Goal: Contribute content: Add original content to the website for others to see

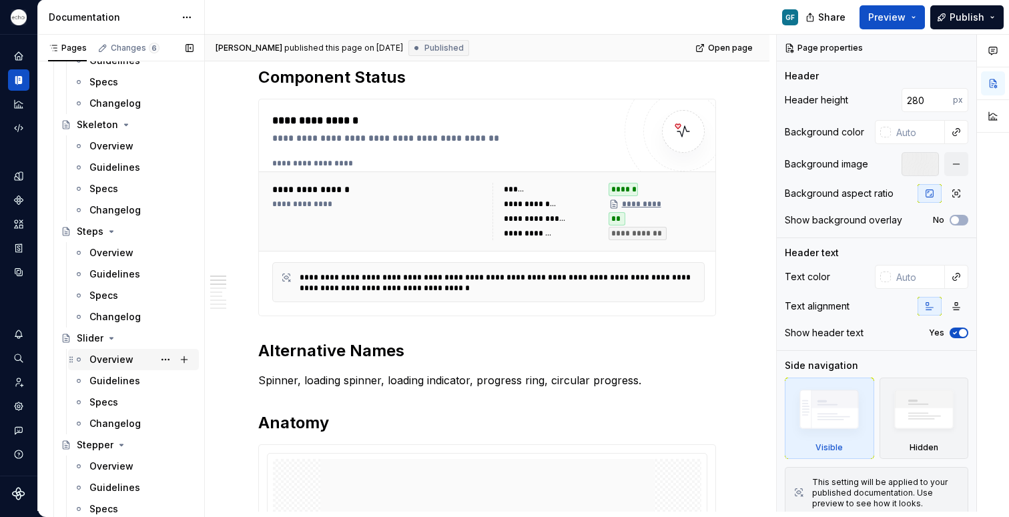
scroll to position [3973, 0]
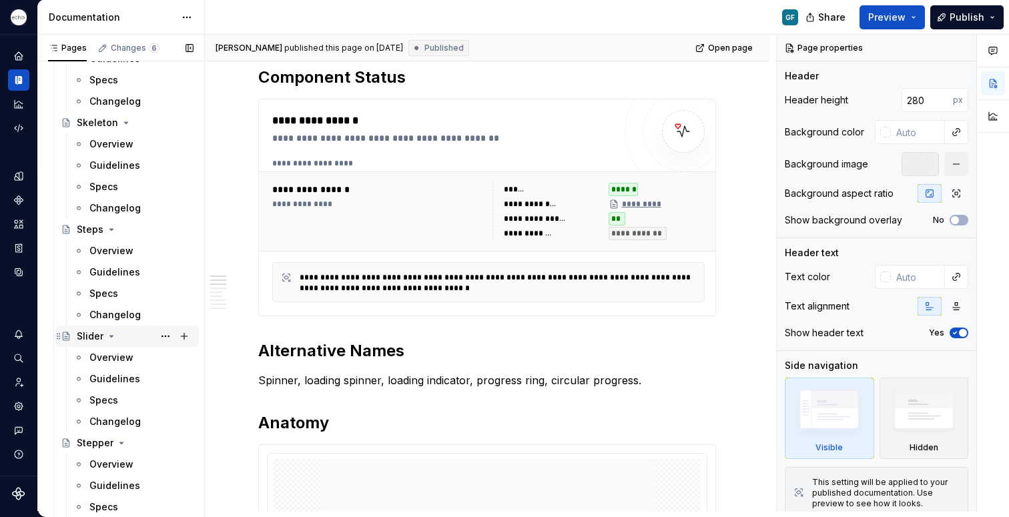
drag, startPoint x: 93, startPoint y: 356, endPoint x: 170, endPoint y: 340, distance: 77.8
click at [93, 356] on div "Overview" at bounding box center [111, 357] width 44 height 13
click at [103, 358] on div "Overview" at bounding box center [111, 357] width 44 height 13
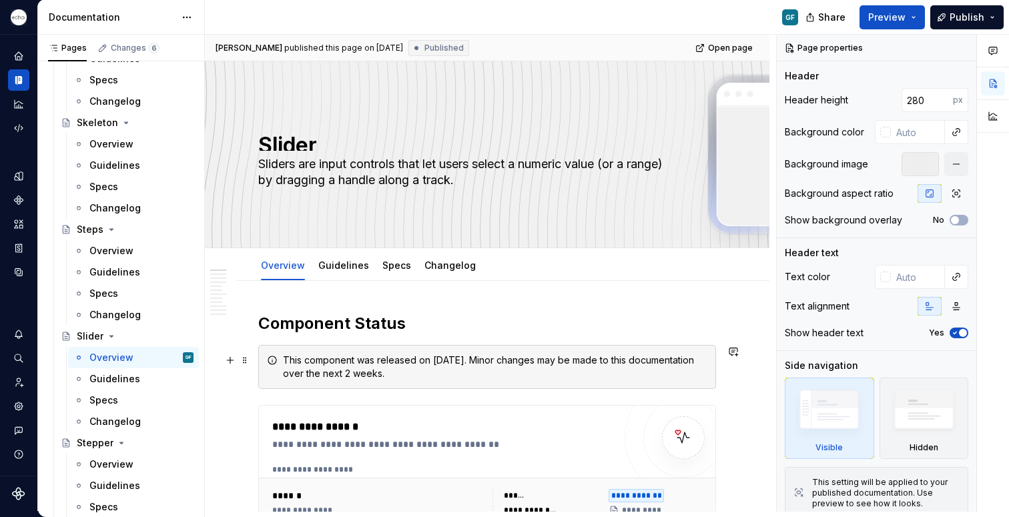
click at [423, 380] on div "This component was released on [DATE]. Minor changes may be made to this docume…" at bounding box center [495, 367] width 425 height 27
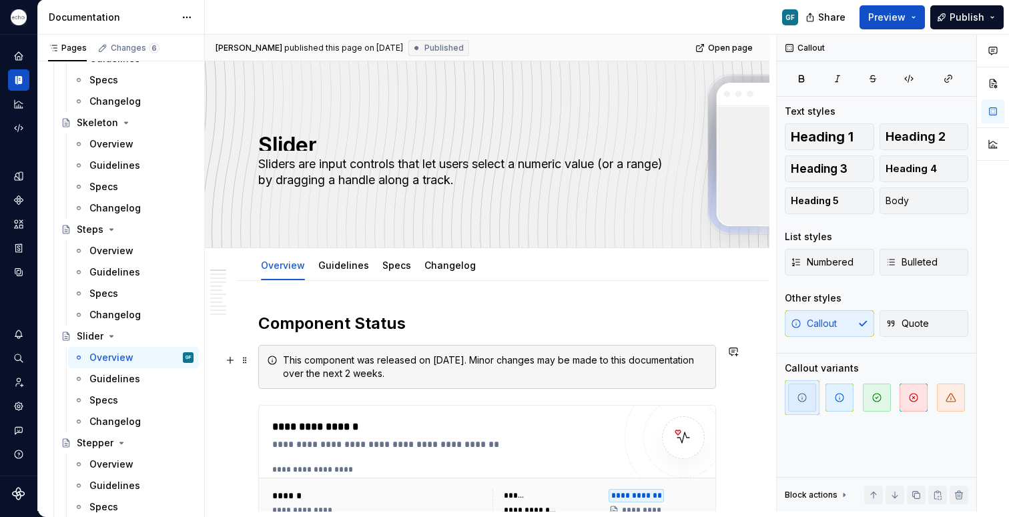
click at [243, 360] on span at bounding box center [245, 360] width 11 height 19
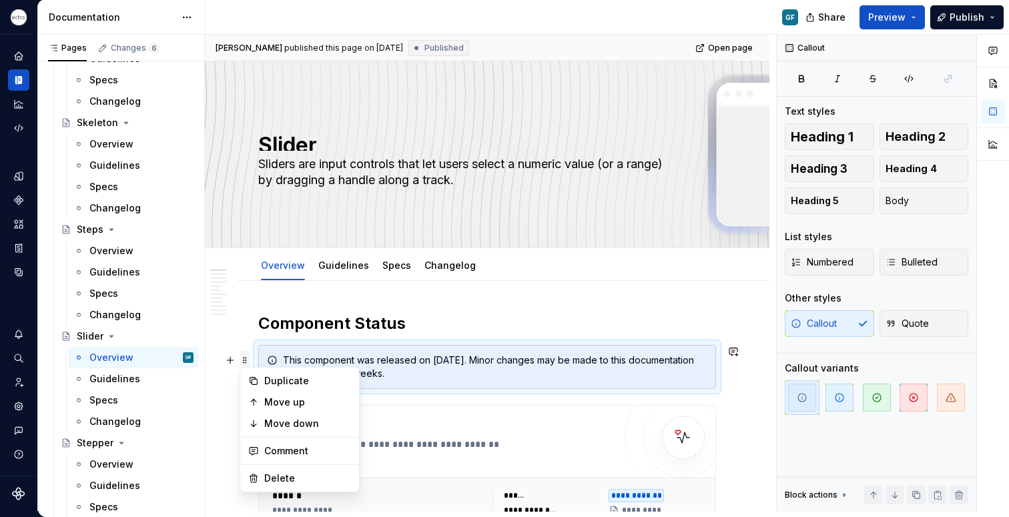
click at [243, 361] on span at bounding box center [245, 360] width 11 height 19
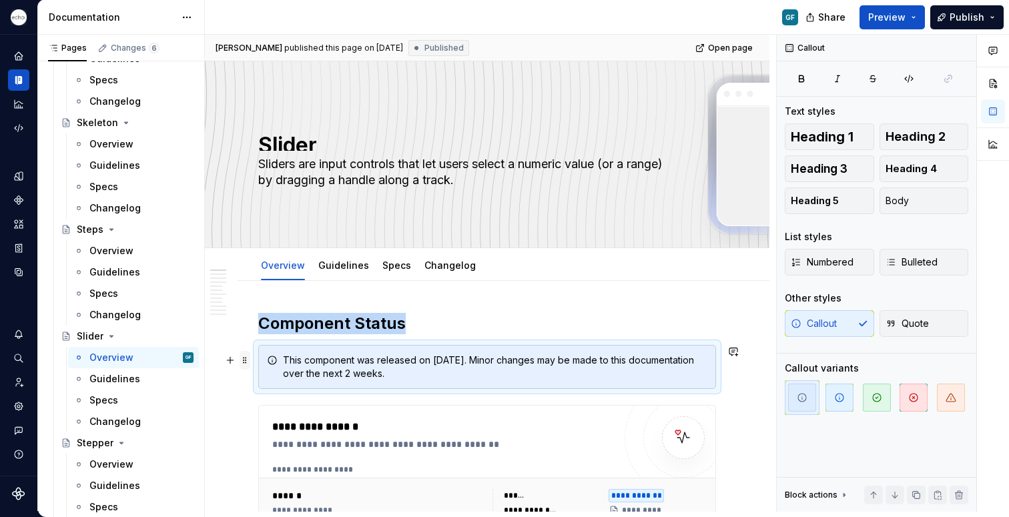
click at [244, 361] on span at bounding box center [245, 360] width 11 height 19
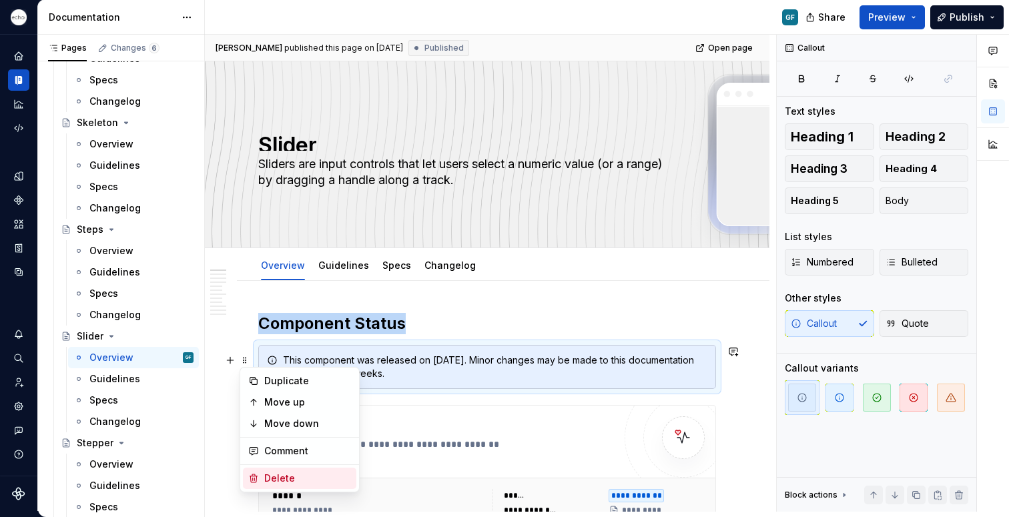
click at [286, 477] on div "Delete" at bounding box center [307, 478] width 87 height 13
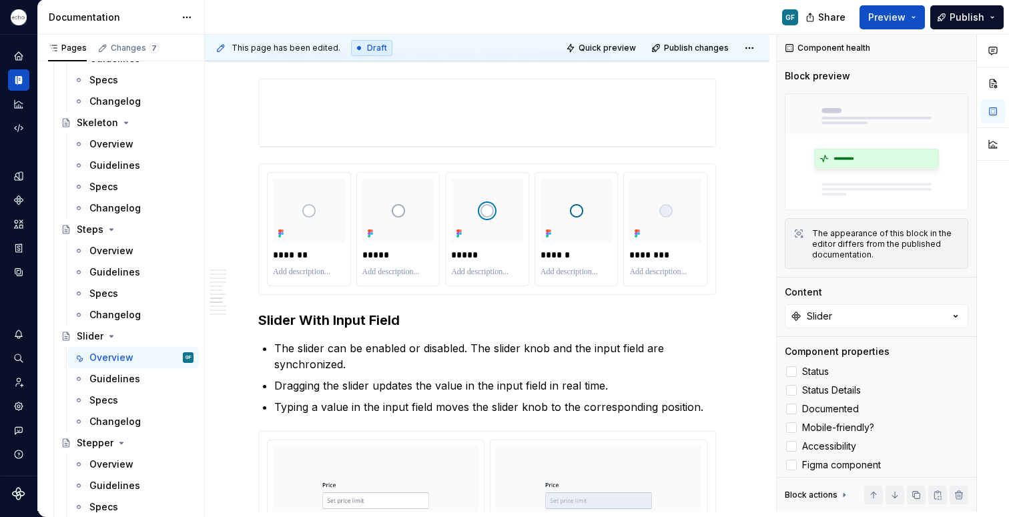
scroll to position [3976, 0]
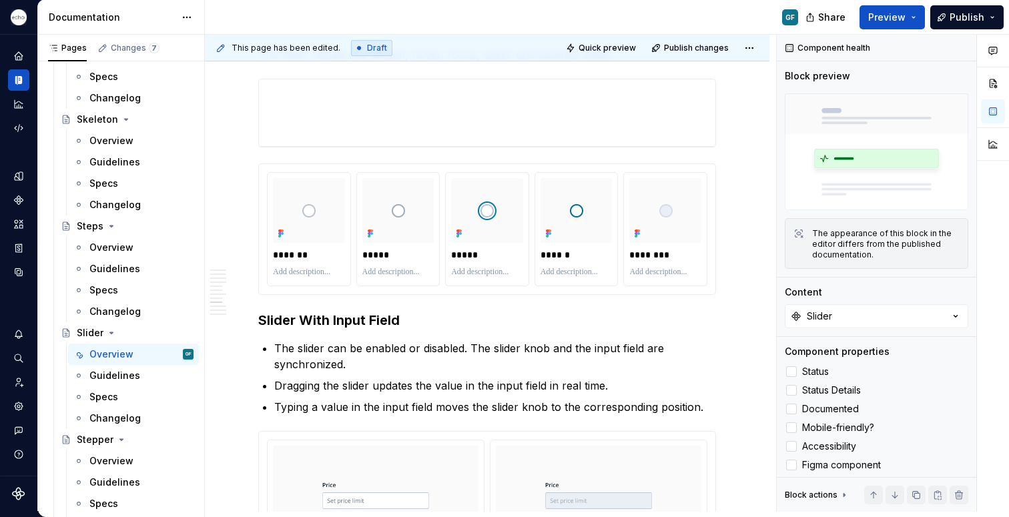
drag, startPoint x: 964, startPoint y: 18, endPoint x: 321, endPoint y: 363, distance: 729.6
click at [964, 18] on span "Publish" at bounding box center [967, 17] width 35 height 13
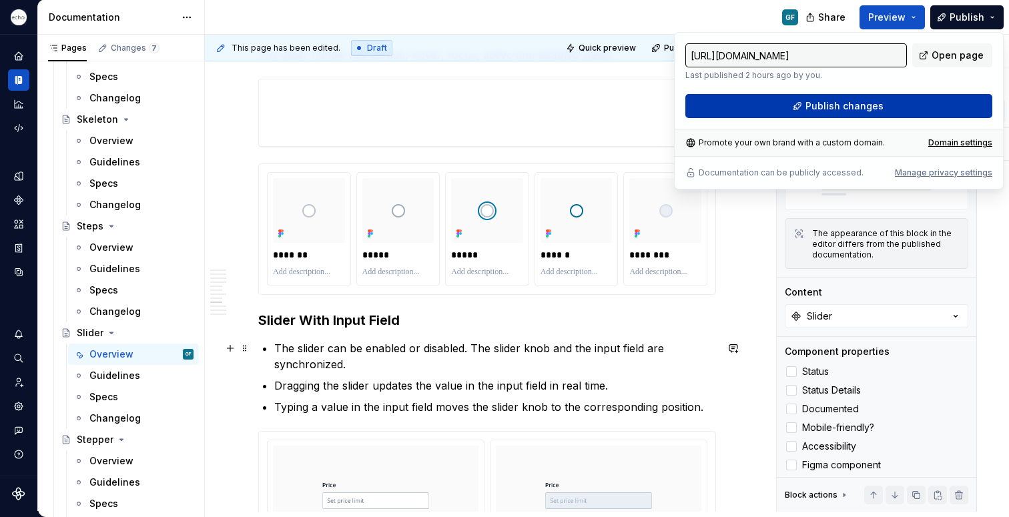
click at [777, 105] on button "Publish changes" at bounding box center [839, 106] width 307 height 24
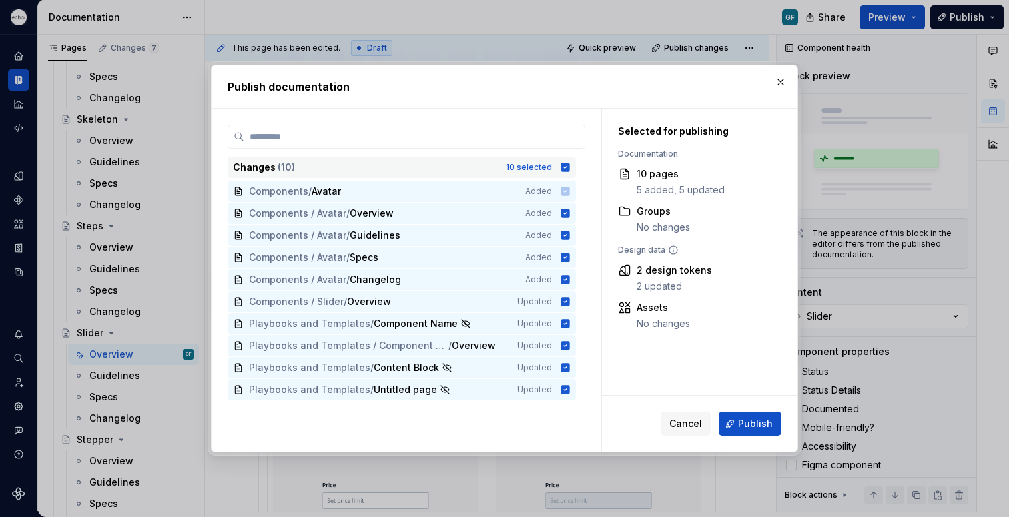
click at [567, 166] on icon at bounding box center [565, 167] width 9 height 9
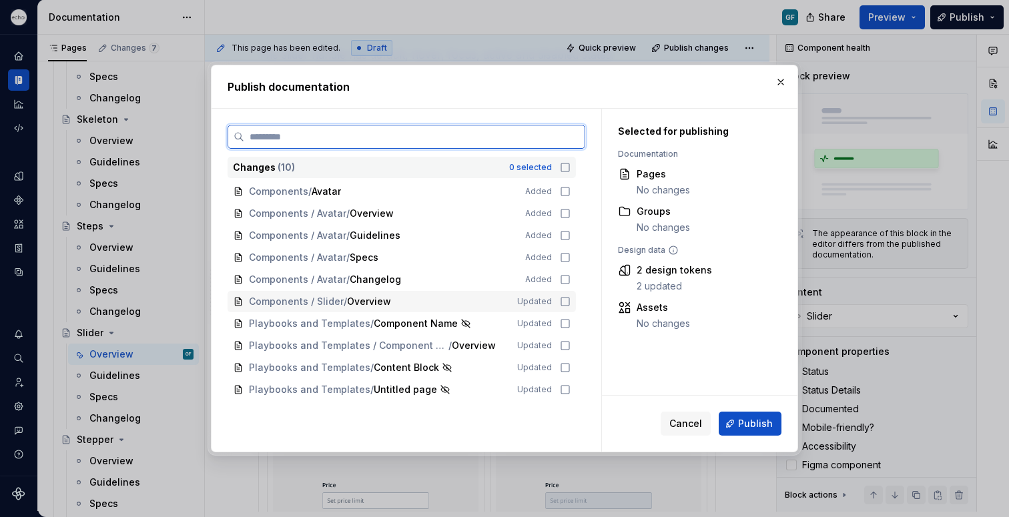
click at [564, 299] on icon at bounding box center [565, 301] width 11 height 11
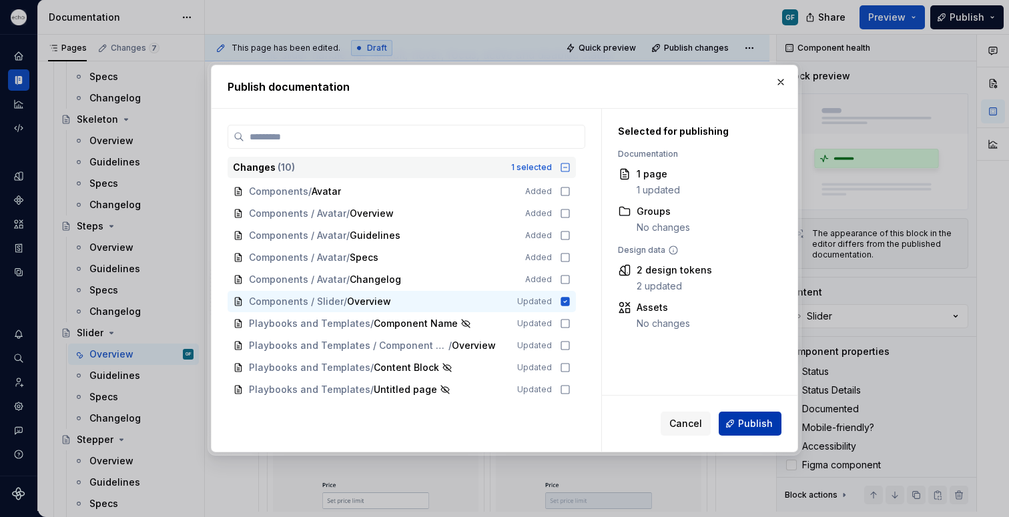
click at [749, 425] on span "Publish" at bounding box center [755, 423] width 35 height 13
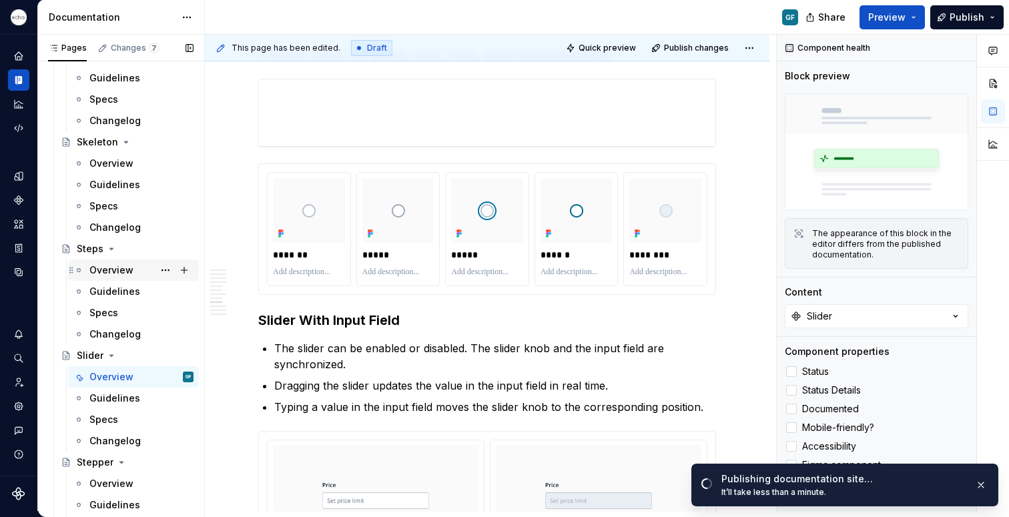
scroll to position [3950, 0]
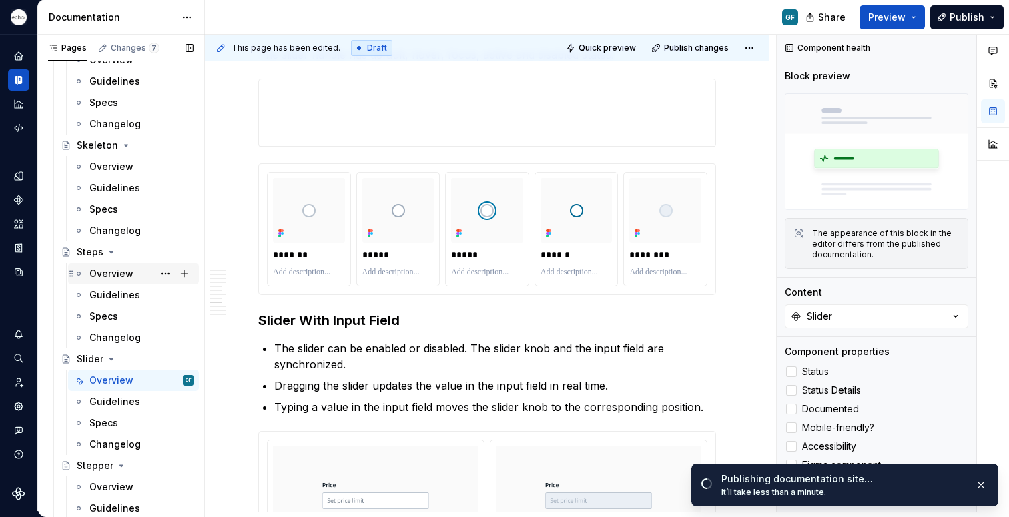
click at [102, 277] on div "Overview" at bounding box center [111, 273] width 44 height 13
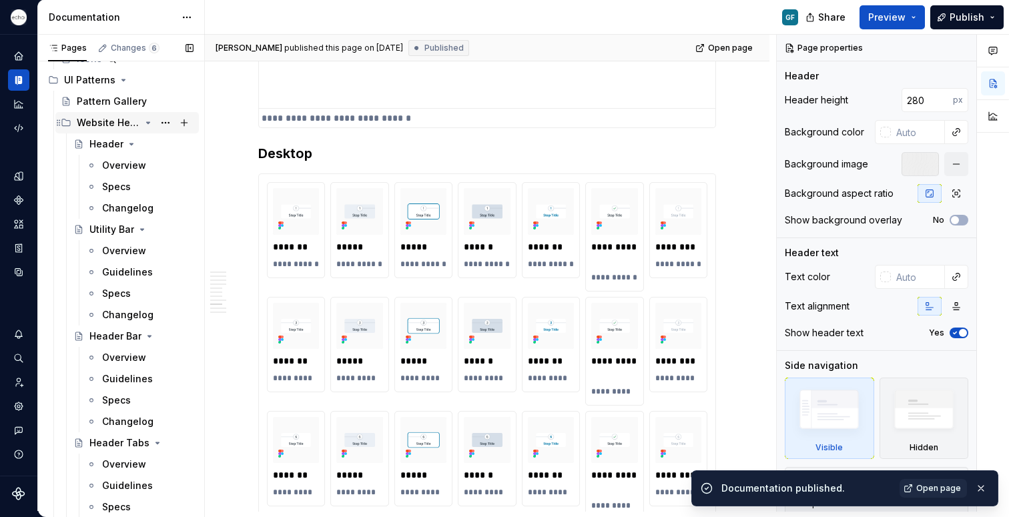
scroll to position [4893, 0]
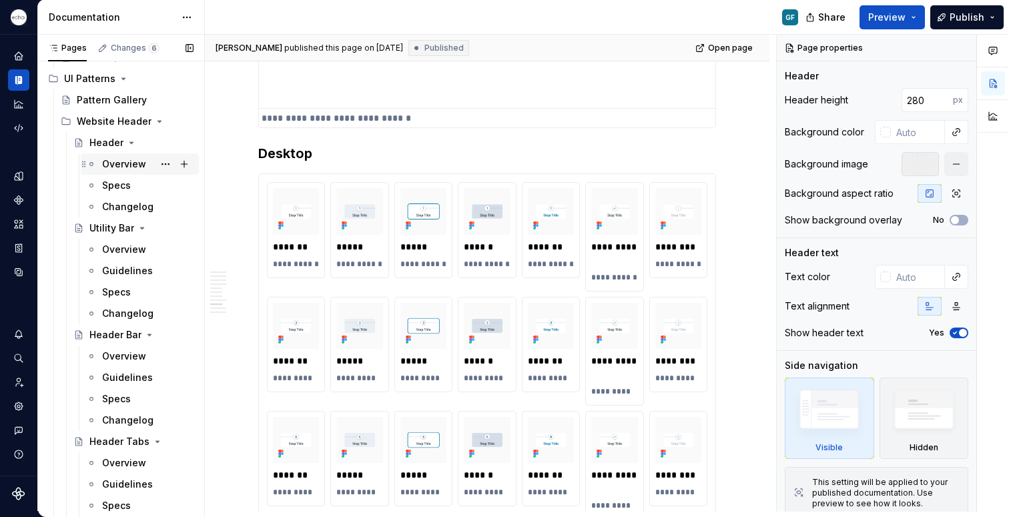
click at [119, 162] on div "Overview" at bounding box center [124, 164] width 44 height 13
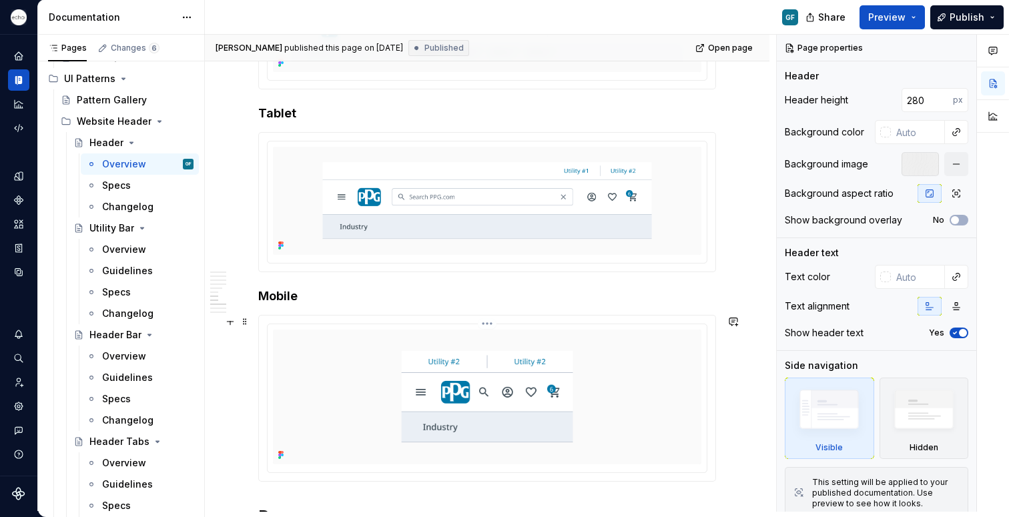
scroll to position [1097, 0]
click at [273, 449] on img at bounding box center [487, 395] width 429 height 135
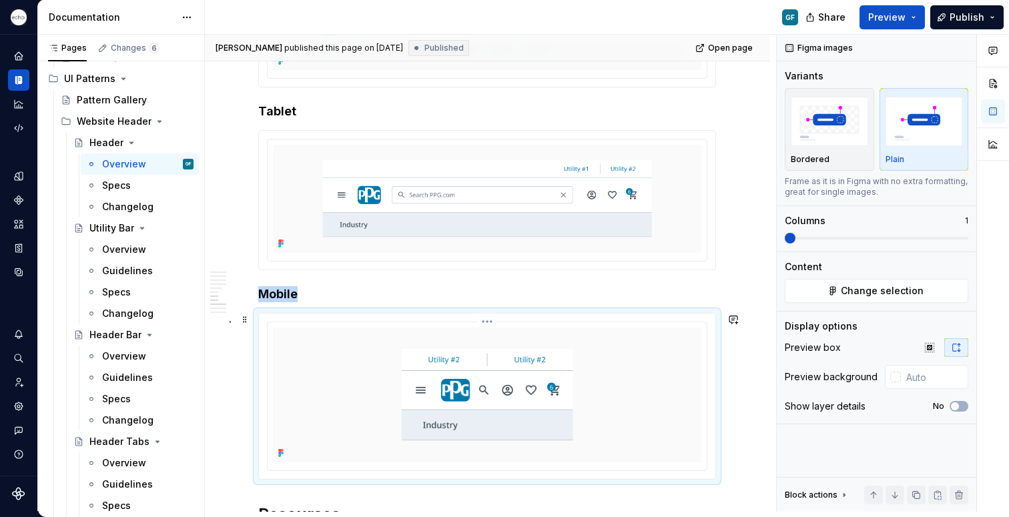
click at [278, 417] on img at bounding box center [487, 395] width 429 height 135
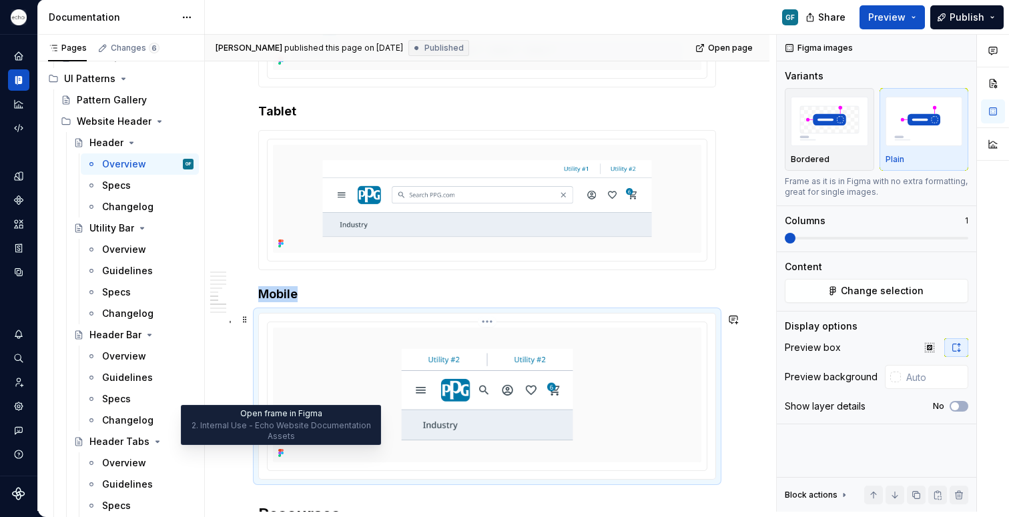
click at [281, 450] on icon at bounding box center [282, 450] width 3 height 3
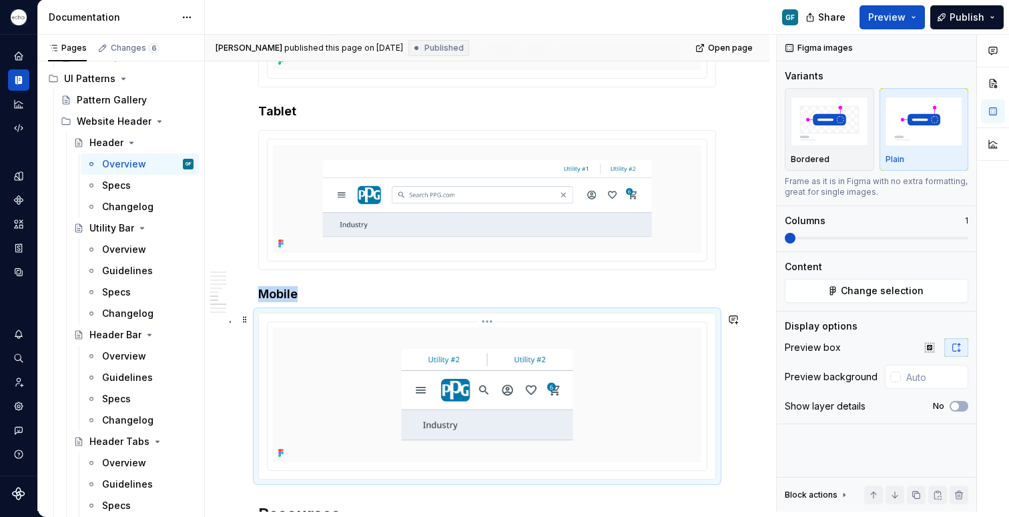
click at [487, 324] on html "Echo GF Dataset PPG Documentation GF Share Preview Publish Pages Changes 6 Add …" at bounding box center [504, 258] width 1009 height 517
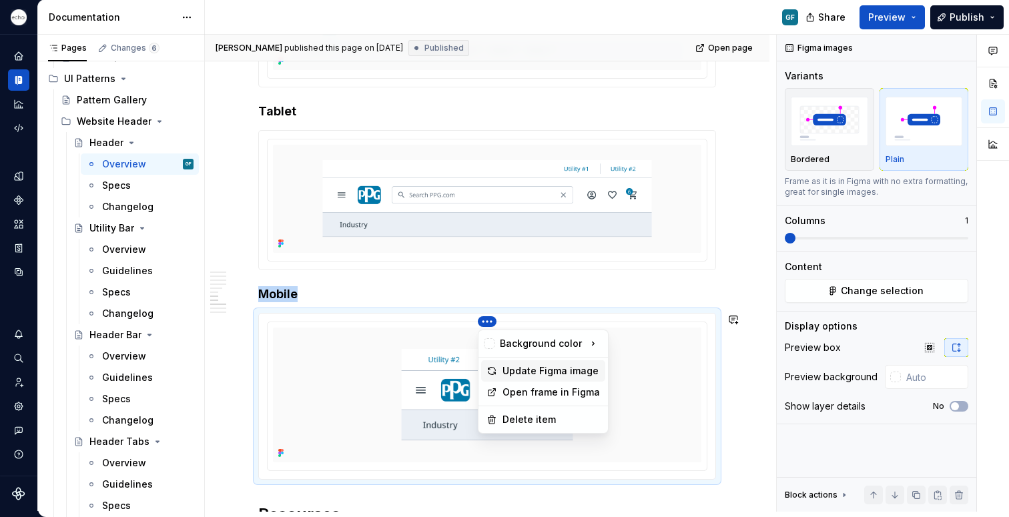
click at [506, 370] on div "Update Figma image" at bounding box center [551, 370] width 97 height 13
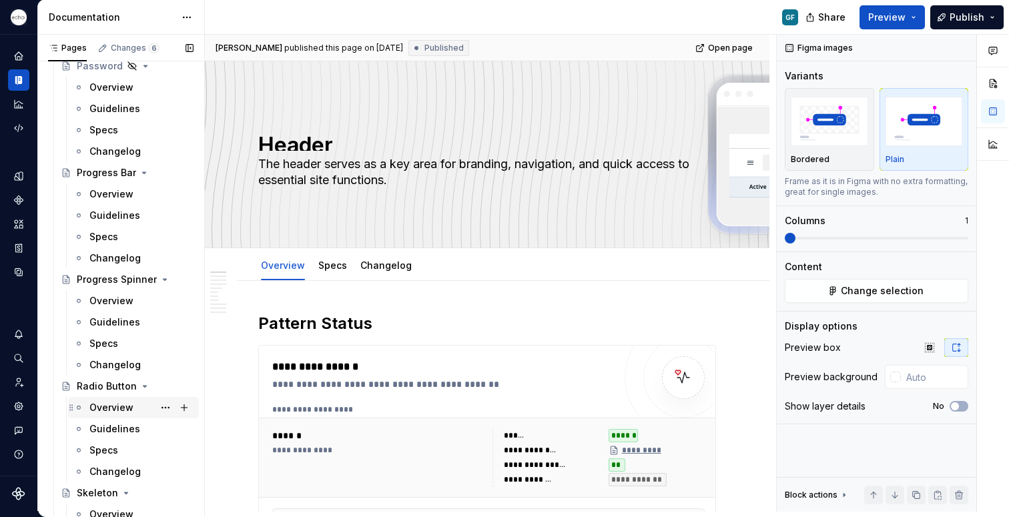
scroll to position [3607, 0]
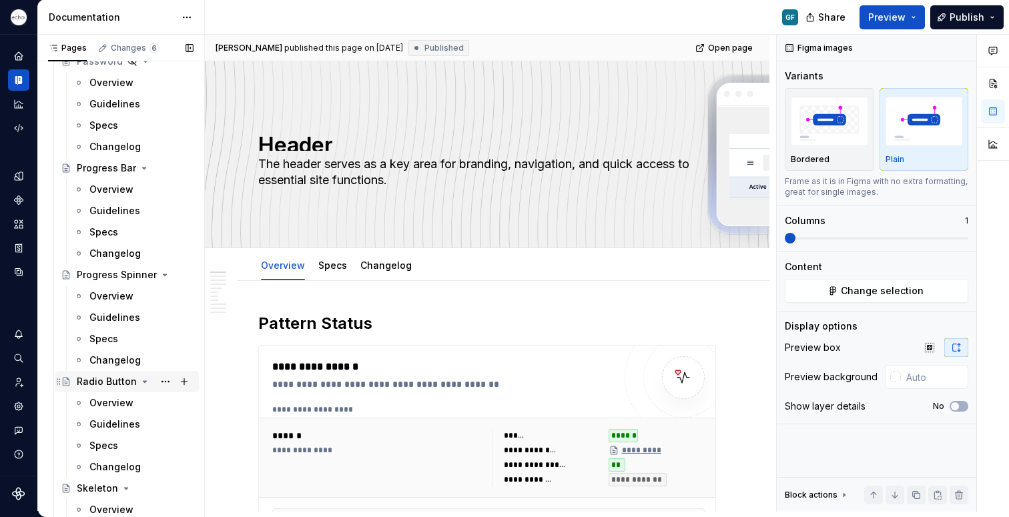
click at [101, 378] on div "Radio Button" at bounding box center [107, 381] width 60 height 13
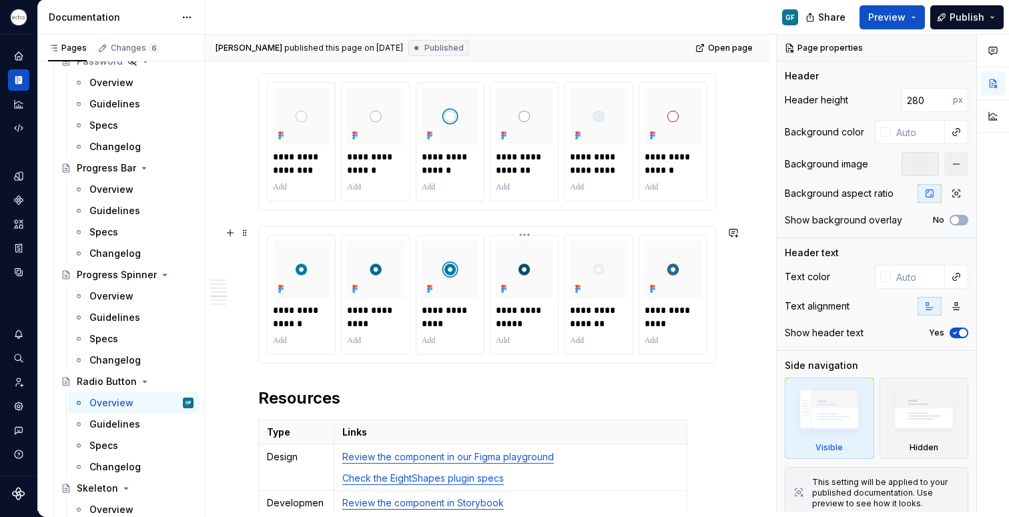
scroll to position [1457, 0]
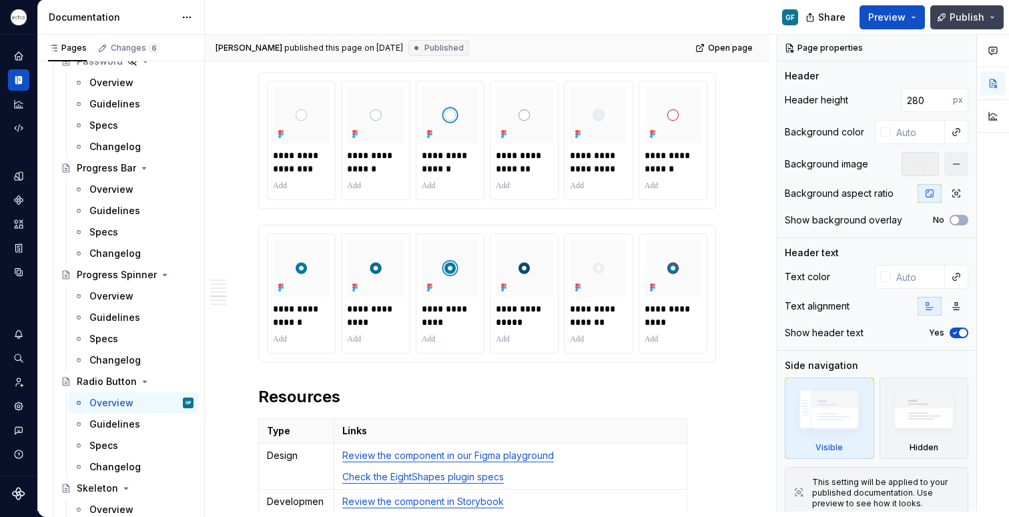
click at [963, 12] on span "Publish" at bounding box center [967, 17] width 35 height 13
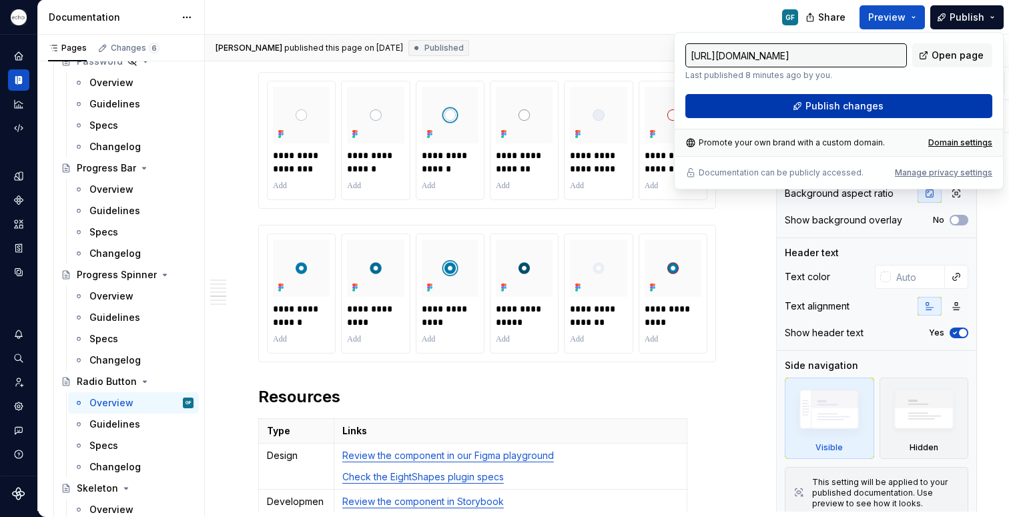
click at [866, 104] on span "Publish changes" at bounding box center [845, 105] width 78 height 13
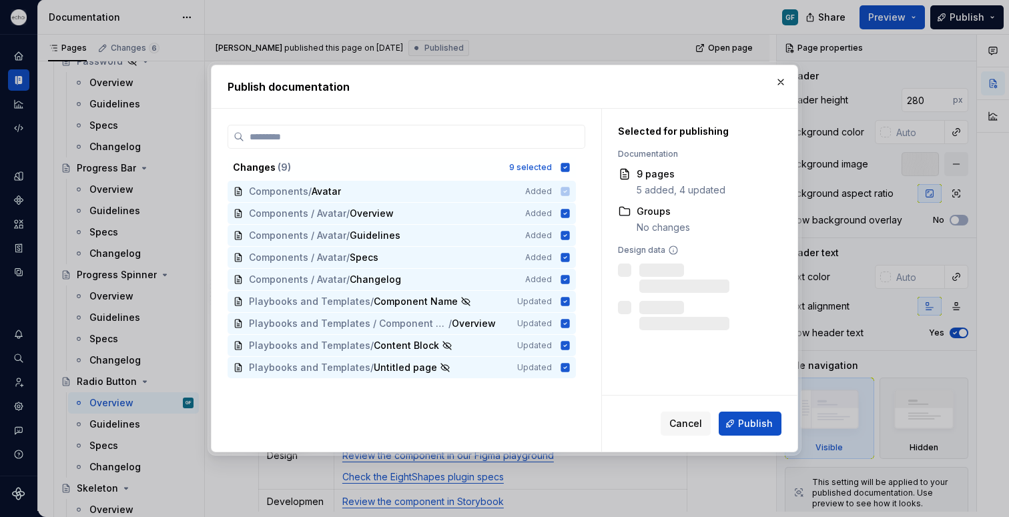
type textarea "*"
click at [566, 168] on icon at bounding box center [565, 167] width 11 height 11
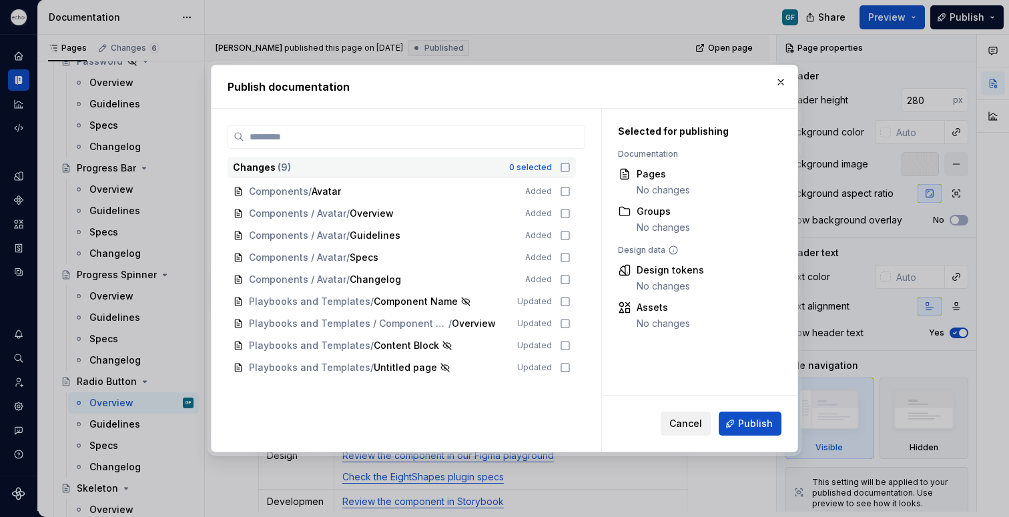
click at [684, 424] on span "Cancel" at bounding box center [686, 423] width 33 height 13
